Goal: Task Accomplishment & Management: Manage account settings

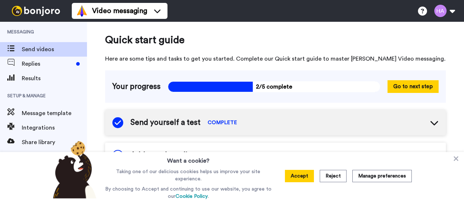
click at [36, 48] on span "Send videos" at bounding box center [54, 49] width 65 height 9
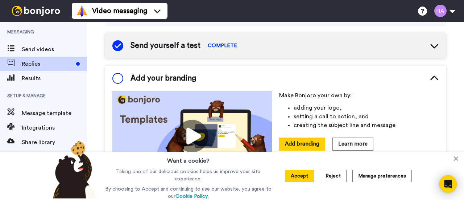
scroll to position [79, 0]
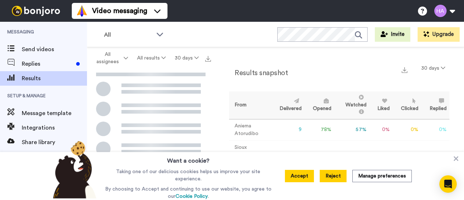
click at [333, 177] on button "Reject" at bounding box center [333, 176] width 27 height 12
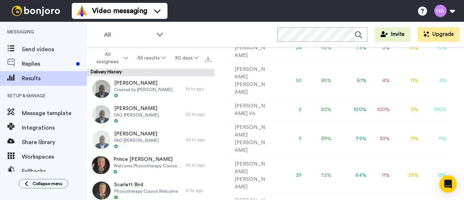
scroll to position [290, 0]
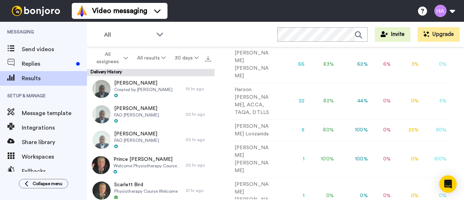
scroll to position [221, 0]
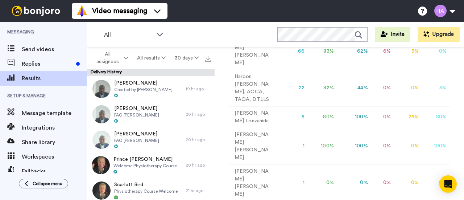
click at [297, 106] on td "5" at bounding box center [291, 116] width 33 height 21
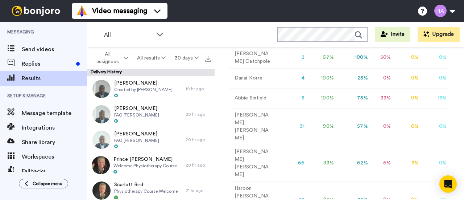
scroll to position [0, 0]
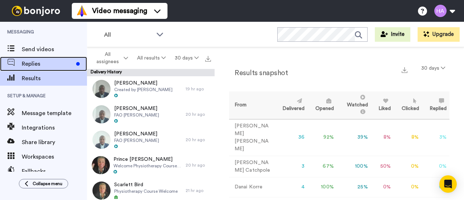
click at [38, 63] on span "Replies" at bounding box center [48, 63] width 52 height 9
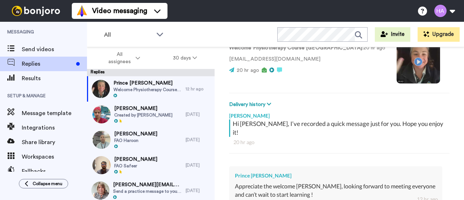
scroll to position [81, 0]
click at [453, 10] on button at bounding box center [445, 11] width 28 height 16
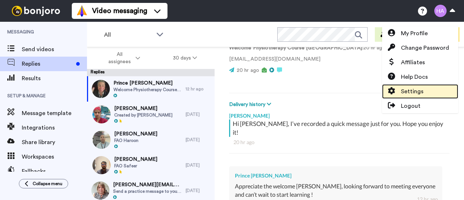
click at [408, 89] on span "Settings" at bounding box center [412, 91] width 22 height 9
